Goal: Check status: Check status

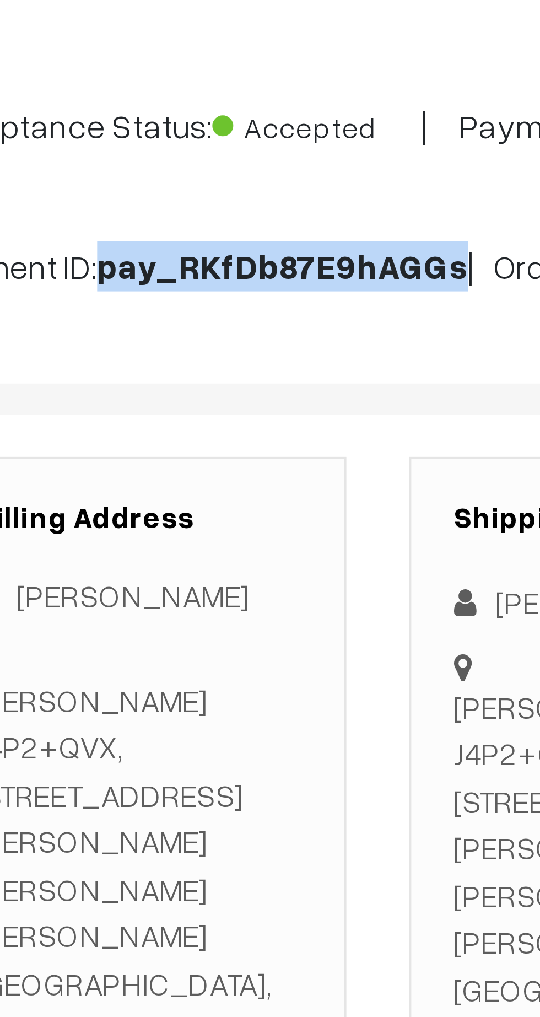
copy b "pay_RKfDb87E9hAGGs"
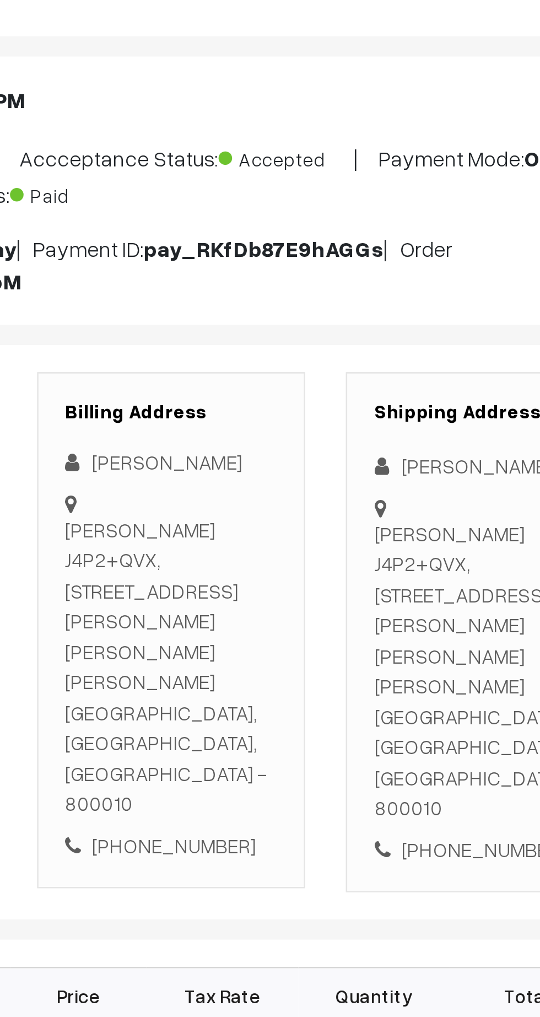
scroll to position [2, 0]
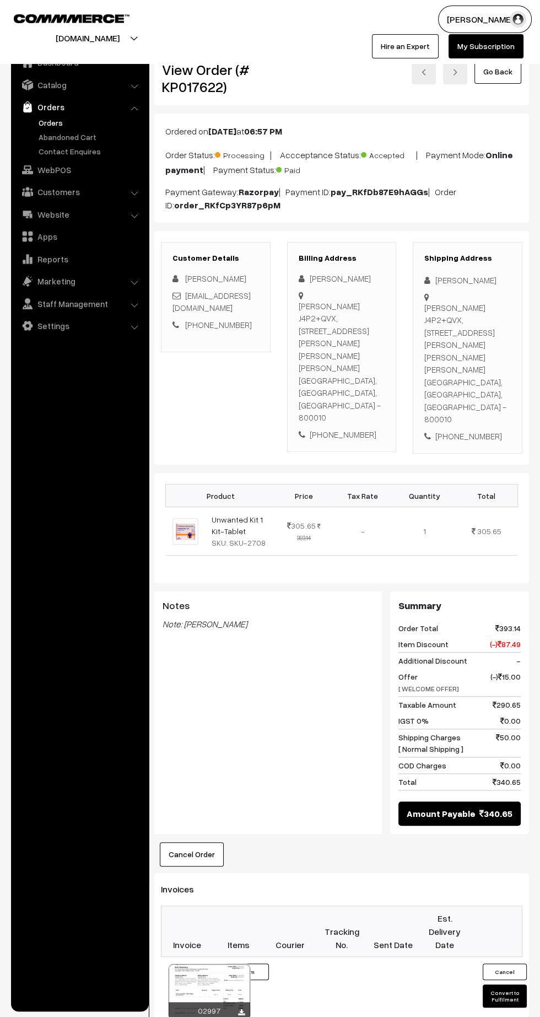
click at [377, 1009] on div "Dashboard / orders / View Order View Order (# KP017622) Go Back Ordered on Sep …" at bounding box center [341, 694] width 375 height 1309
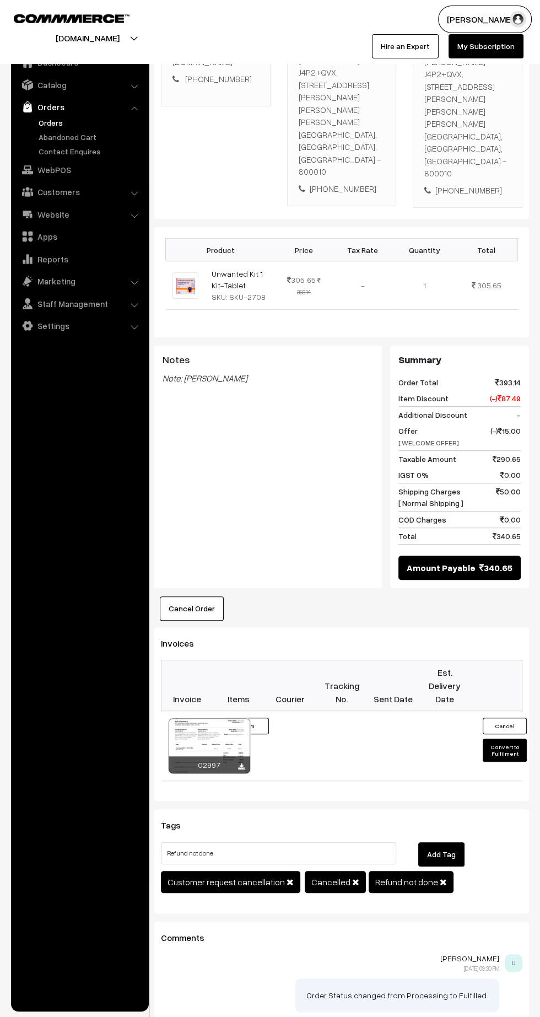
scroll to position [249, 0]
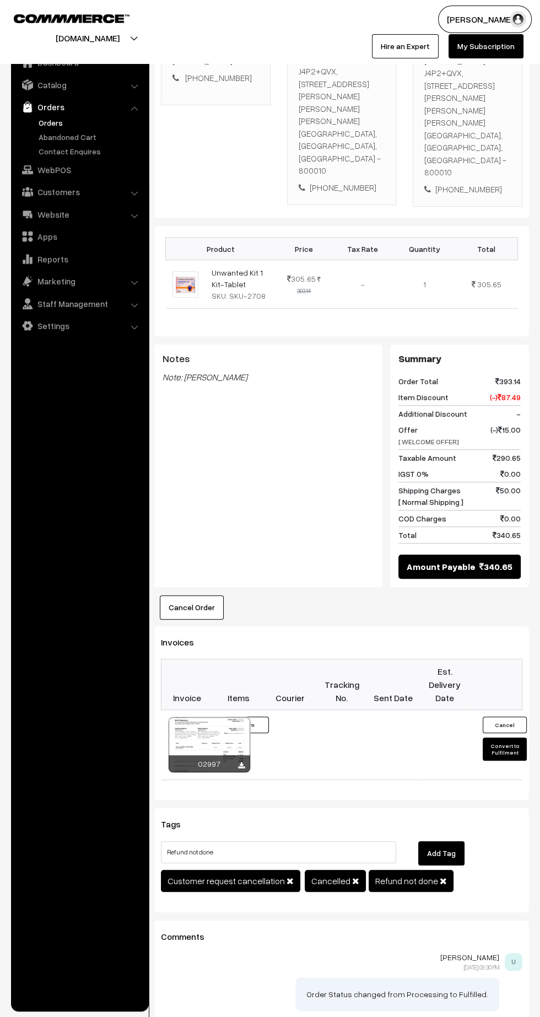
click at [443, 870] on span "Refund not done" at bounding box center [411, 881] width 85 height 22
click at [440, 870] on span "Refund not done" at bounding box center [411, 881] width 85 height 22
click at [289, 819] on h3 "Tags" at bounding box center [342, 824] width 362 height 10
click at [325, 841] on input "Refund not done" at bounding box center [278, 852] width 235 height 22
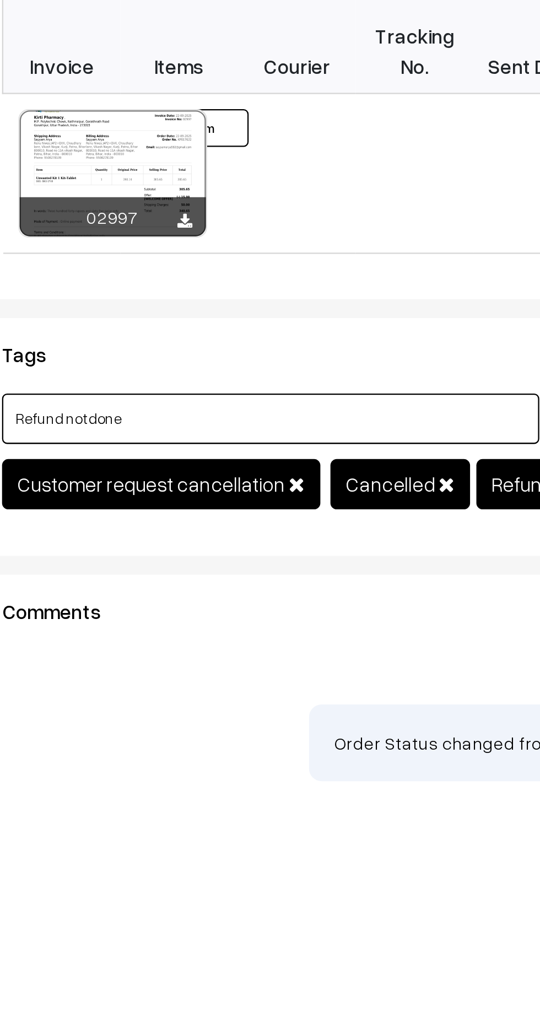
click at [201, 841] on input "Refund not done" at bounding box center [278, 852] width 235 height 22
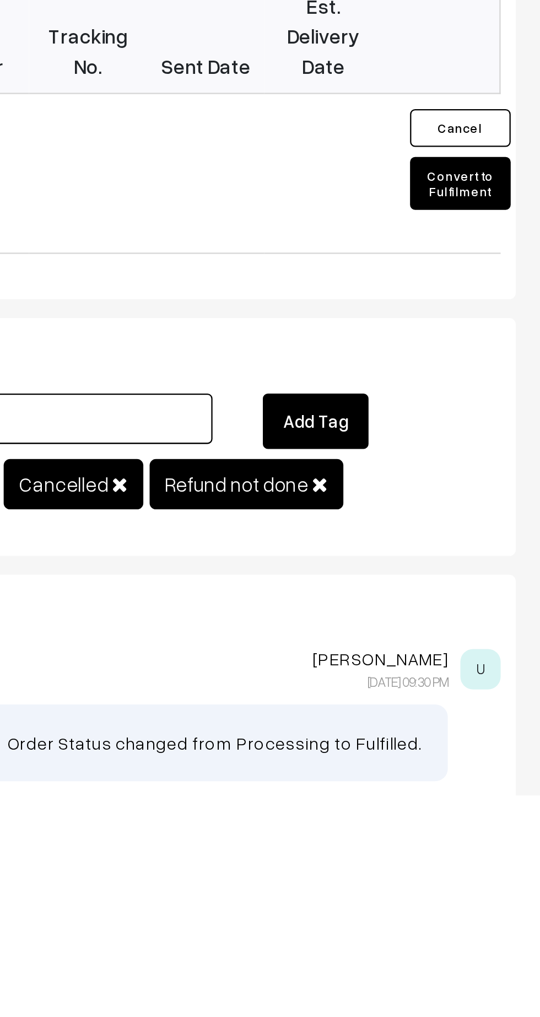
type input "Refund done"
click at [460, 841] on button "Add Tag" at bounding box center [441, 853] width 46 height 24
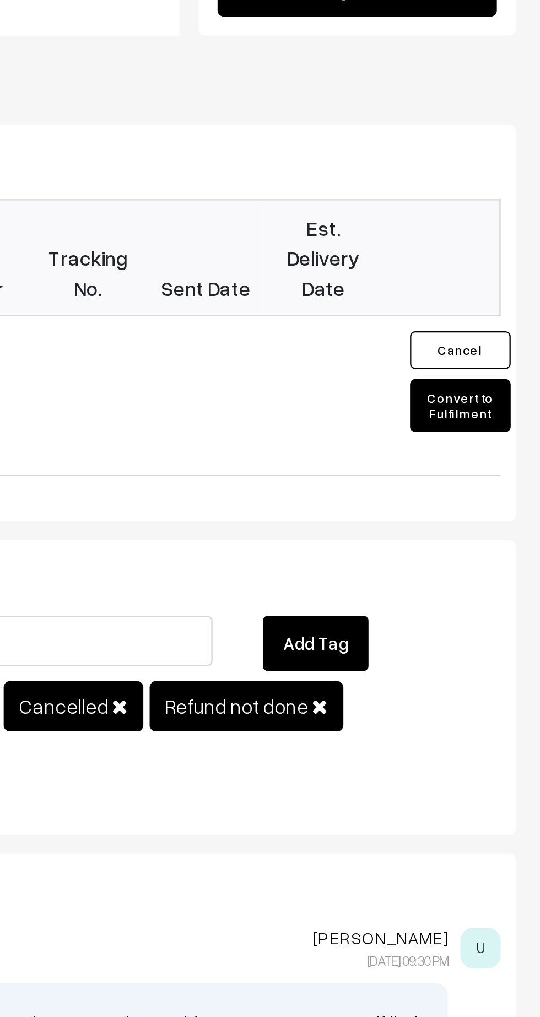
click at [430, 870] on span "Refund not done" at bounding box center [411, 881] width 85 height 22
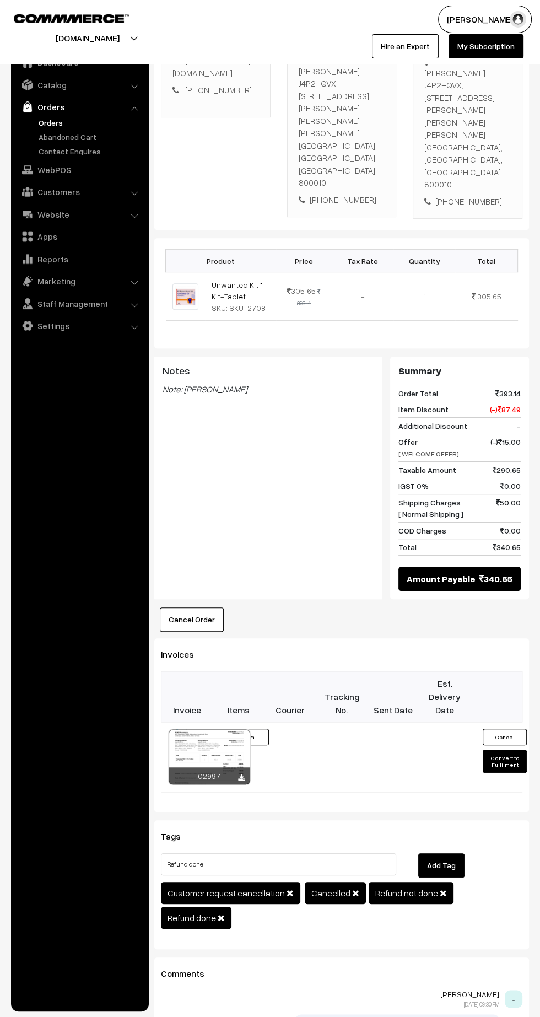
scroll to position [235, 0]
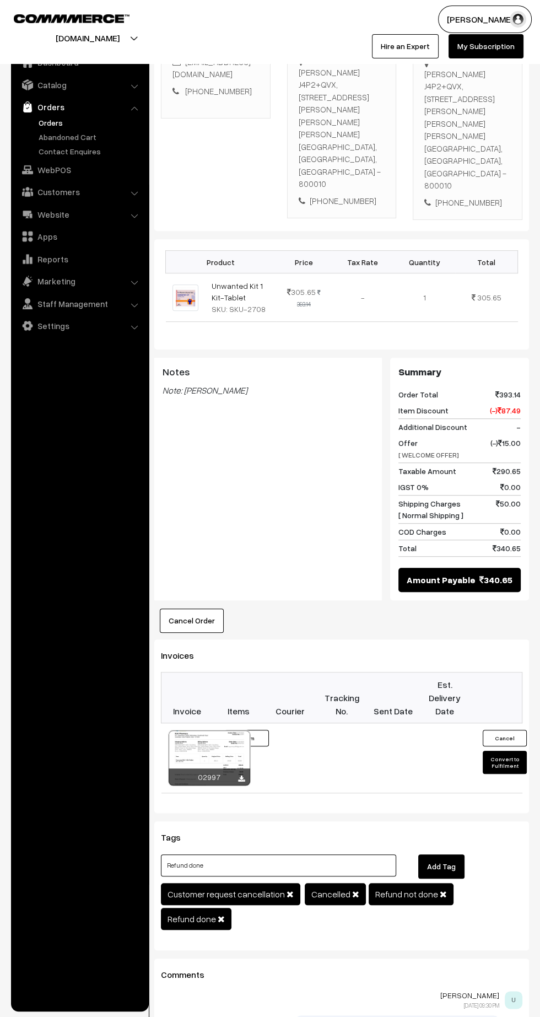
click at [324, 855] on input "Refund done" at bounding box center [278, 866] width 235 height 22
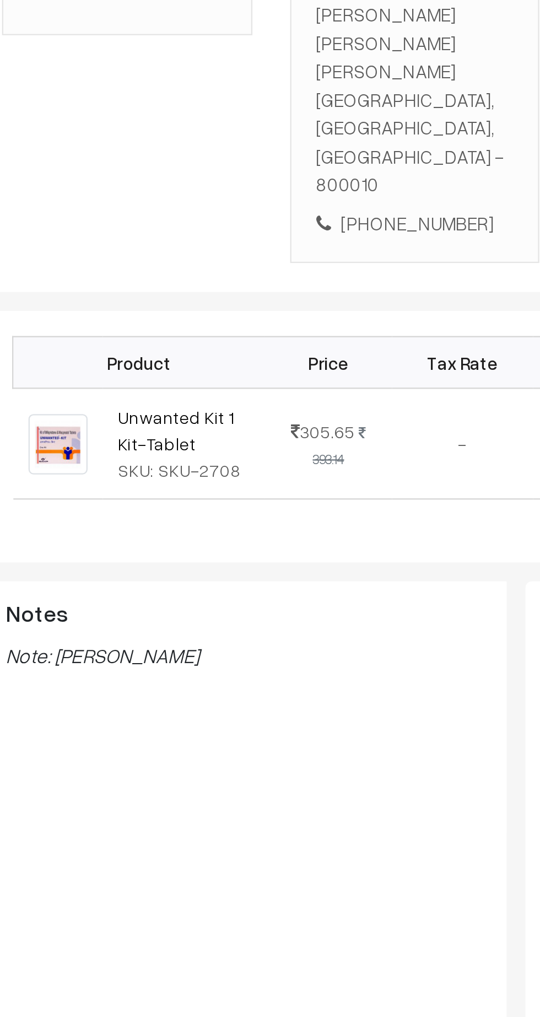
scroll to position [0, 0]
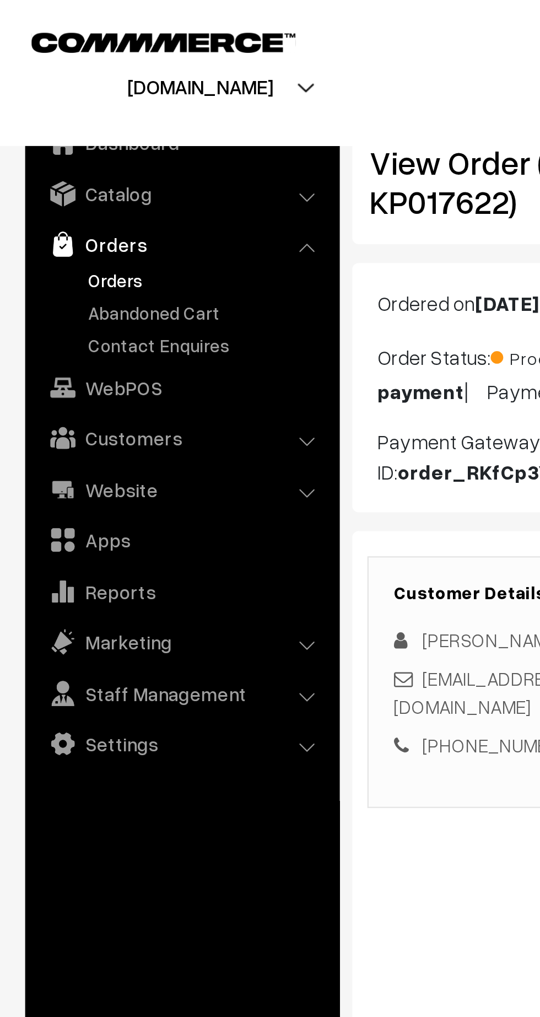
click at [44, 123] on link "Orders" at bounding box center [90, 123] width 109 height 12
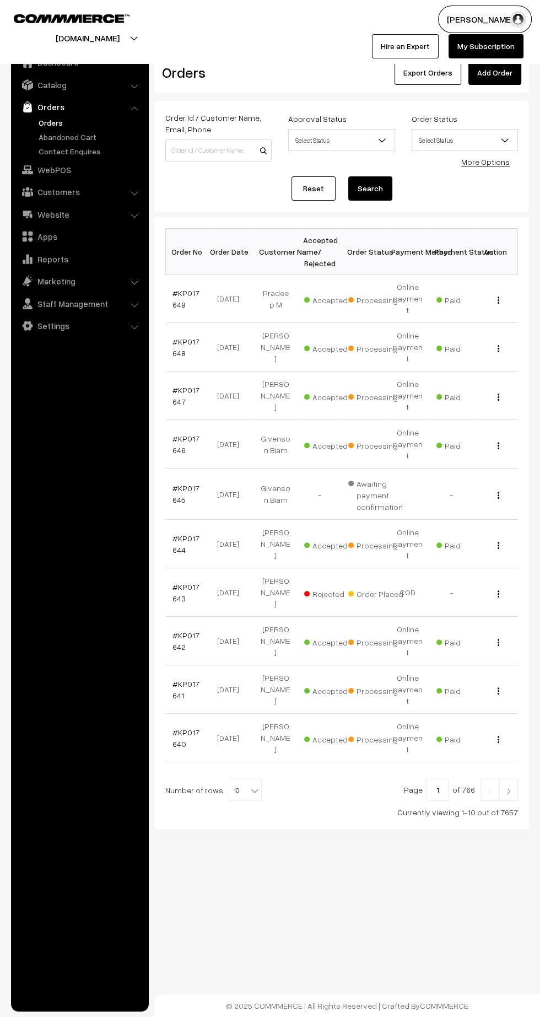
click at [42, 123] on link "Orders" at bounding box center [90, 123] width 109 height 12
click at [185, 484] on link "#KP017645" at bounding box center [186, 494] width 27 height 21
click at [176, 582] on link "#KP017643" at bounding box center [186, 592] width 27 height 21
click at [509, 788] on img at bounding box center [509, 791] width 10 height 7
click at [176, 296] on link "#KP017649" at bounding box center [186, 298] width 27 height 21
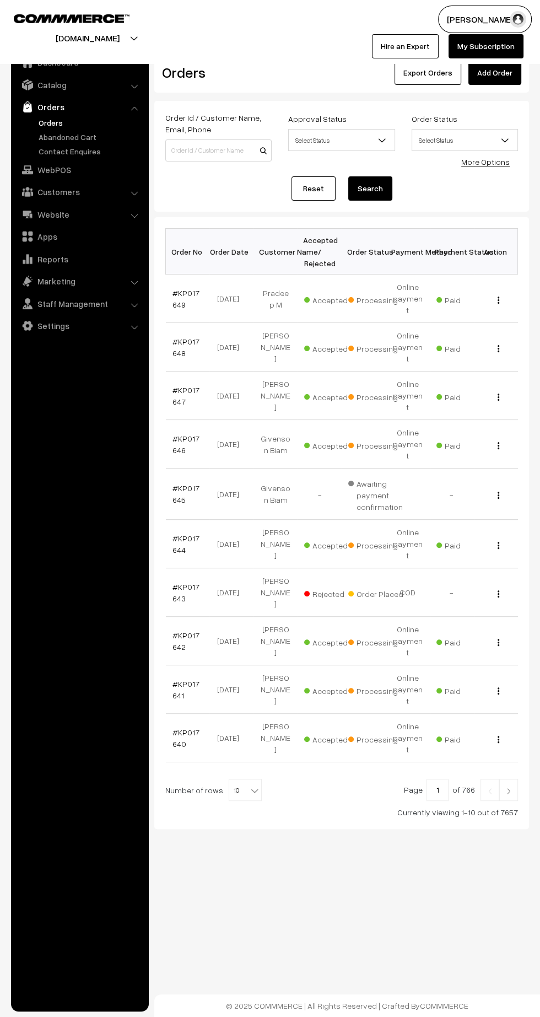
click at [176, 385] on link "#KP017647" at bounding box center [186, 395] width 27 height 21
click at [188, 434] on link "#KP017646" at bounding box center [186, 444] width 27 height 21
click at [179, 534] on link "#KP017644" at bounding box center [186, 544] width 27 height 21
click at [176, 484] on link "#KP017645" at bounding box center [186, 494] width 27 height 21
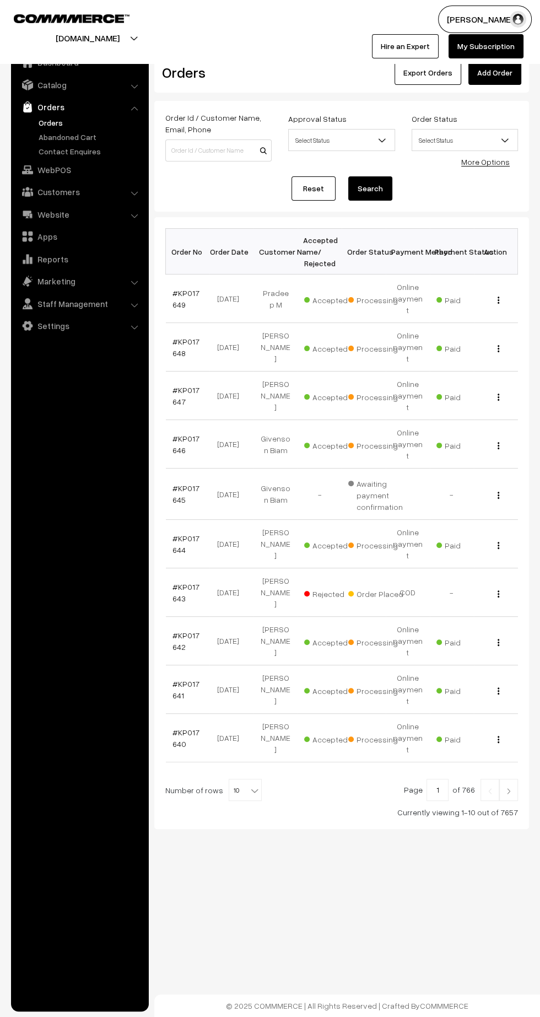
click at [173, 434] on link "#KP017646" at bounding box center [186, 444] width 27 height 21
click at [508, 788] on img at bounding box center [509, 791] width 10 height 7
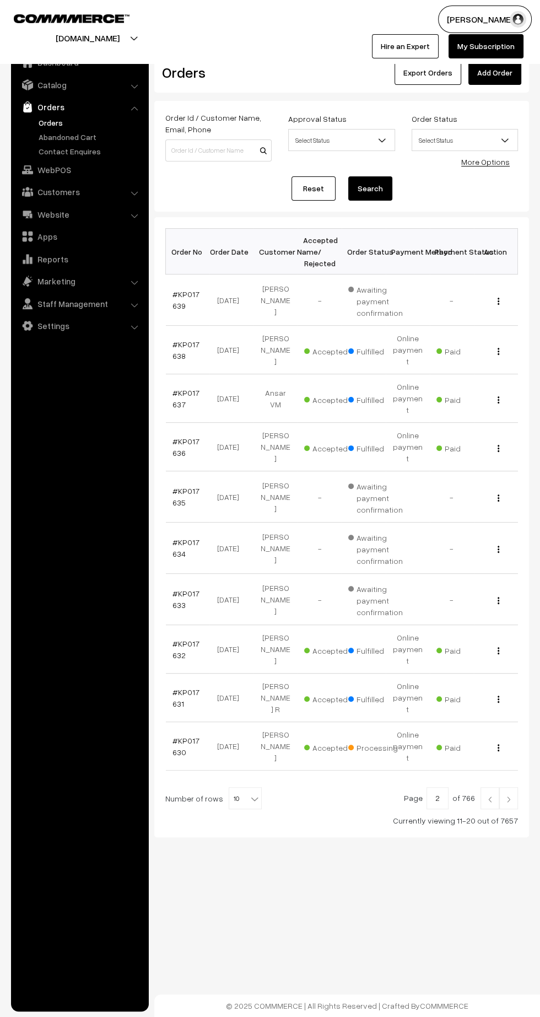
click at [176, 305] on link "#KP017639" at bounding box center [186, 299] width 27 height 21
click at [178, 736] on link "#KP017630" at bounding box center [186, 746] width 27 height 21
click at [185, 687] on link "#KP017631" at bounding box center [186, 697] width 27 height 21
click at [177, 639] on link "#KP017632" at bounding box center [186, 649] width 27 height 21
click at [490, 796] on img at bounding box center [490, 799] width 10 height 7
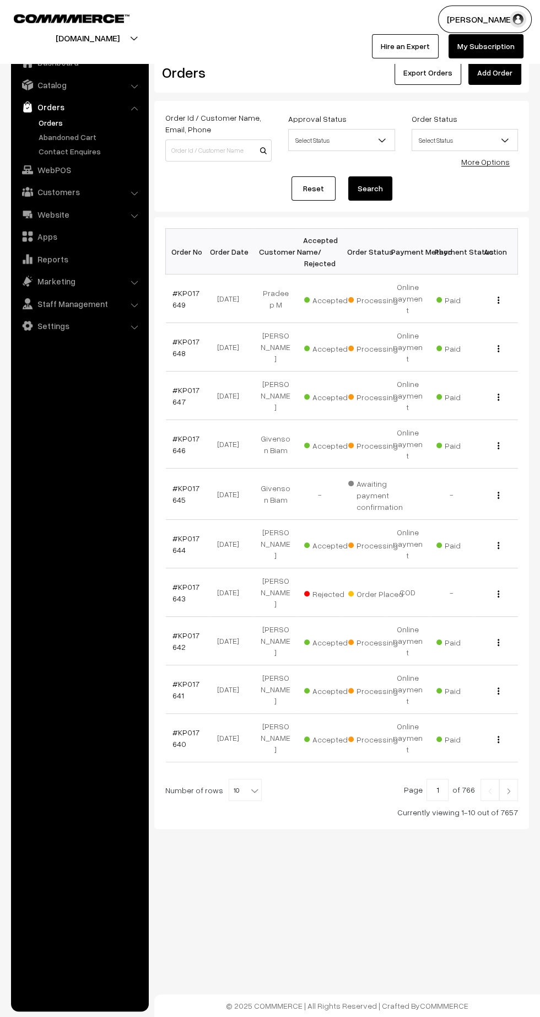
click at [178, 631] on link "#KP017642" at bounding box center [186, 641] width 27 height 21
click at [175, 679] on link "#KP017641" at bounding box center [186, 689] width 27 height 21
click at [176, 728] on link "#KP017640" at bounding box center [186, 738] width 27 height 21
click at [174, 534] on link "#KP017644" at bounding box center [186, 544] width 27 height 21
